Goal: Task Accomplishment & Management: Use online tool/utility

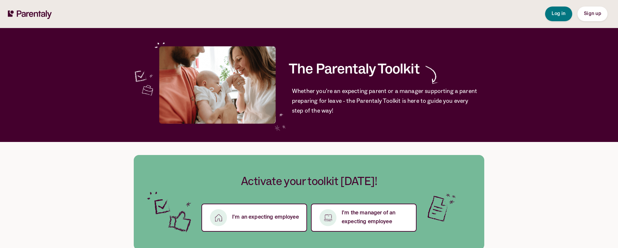
drag, startPoint x: 188, startPoint y: 160, endPoint x: 198, endPoint y: 176, distance: 18.7
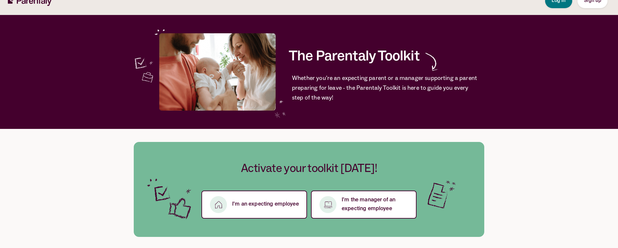
scroll to position [13, 0]
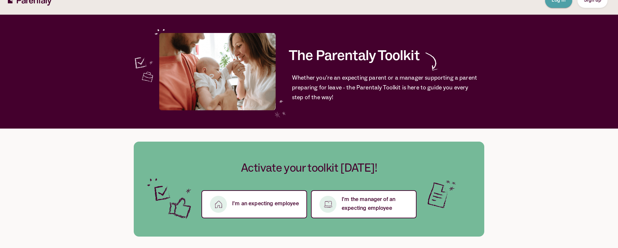
click at [552, 5] on button "Log in" at bounding box center [558, 0] width 27 height 15
